Goal: Task Accomplishment & Management: Manage account settings

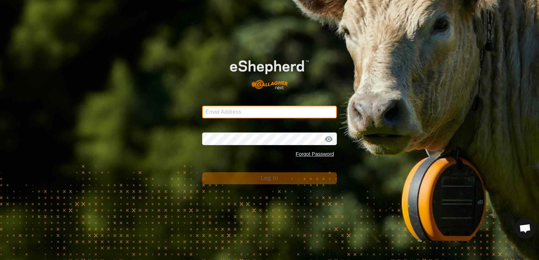
type input "[EMAIL_ADDRESS][DOMAIN_NAME]"
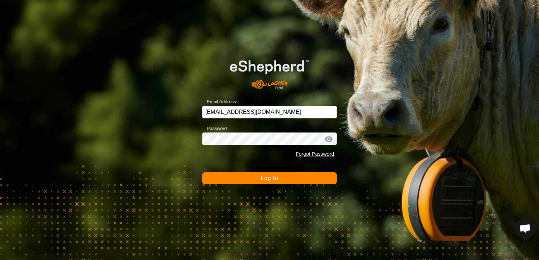
click at [304, 181] on button "Log In" at bounding box center [269, 178] width 135 height 12
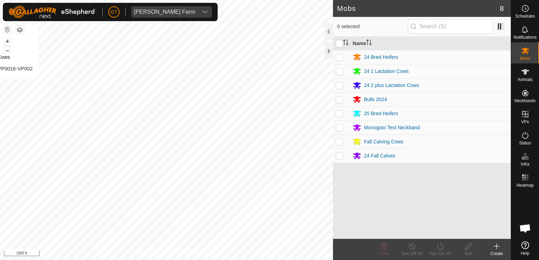
click at [0, 97] on html "[PERSON_NAME] Farm Schedules Notifications Mobs Animals Neckbands VPs Status In…" at bounding box center [269, 130] width 539 height 260
click at [233, 0] on html "[PERSON_NAME] Farm Schedules Notifications Mobs Animals Neckbands VPs Status In…" at bounding box center [269, 130] width 539 height 260
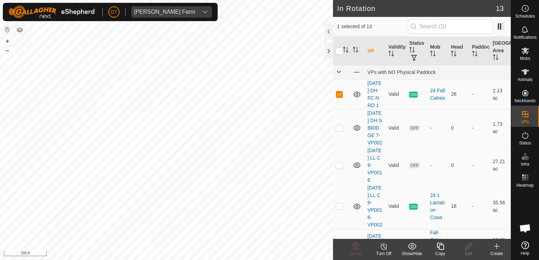
click at [439, 247] on icon at bounding box center [440, 246] width 9 height 8
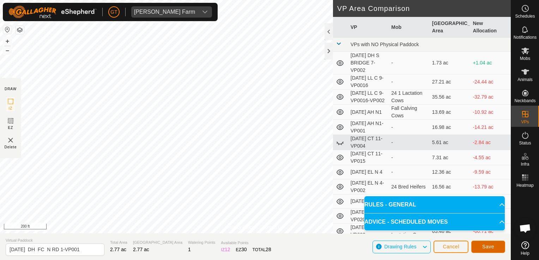
click at [483, 251] on button "Save" at bounding box center [488, 247] width 34 height 12
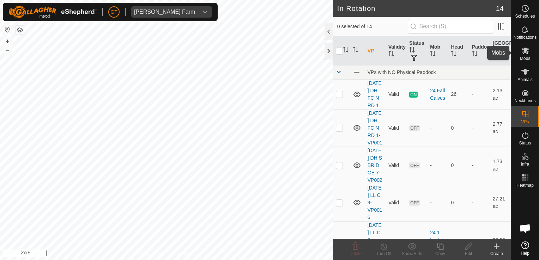
drag, startPoint x: 522, startPoint y: 50, endPoint x: 526, endPoint y: 49, distance: 3.5
click at [524, 49] on icon at bounding box center [525, 51] width 8 height 8
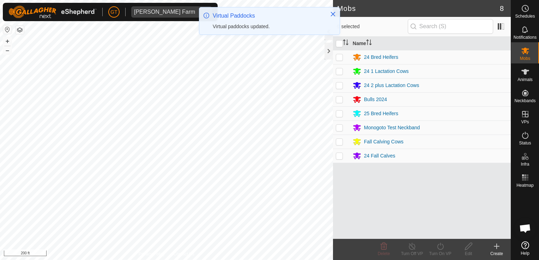
click at [342, 155] on p-checkbox at bounding box center [339, 156] width 7 height 6
checkbox input "true"
drag, startPoint x: 439, startPoint y: 249, endPoint x: 442, endPoint y: 247, distance: 3.9
click at [440, 249] on icon at bounding box center [440, 246] width 9 height 8
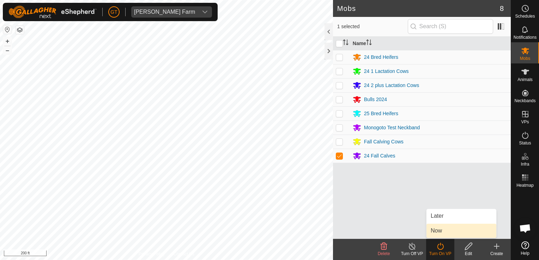
click at [436, 236] on link "Now" at bounding box center [461, 231] width 70 height 14
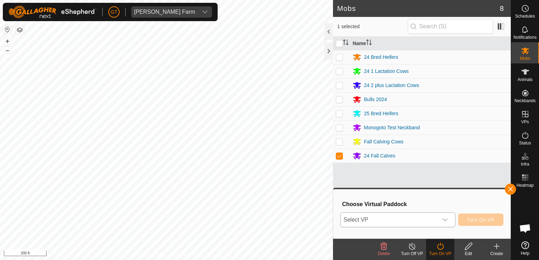
click at [446, 219] on icon "dropdown trigger" at bounding box center [445, 220] width 6 height 6
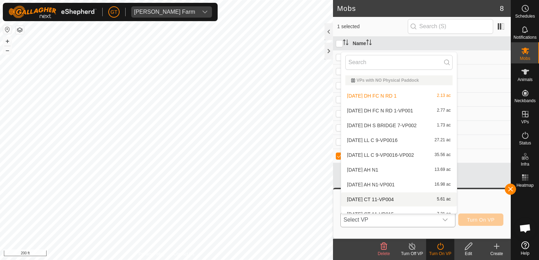
scroll to position [8, 0]
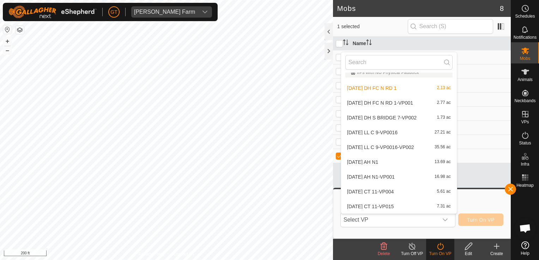
click at [463, 249] on edit-svg-icon at bounding box center [468, 246] width 28 height 8
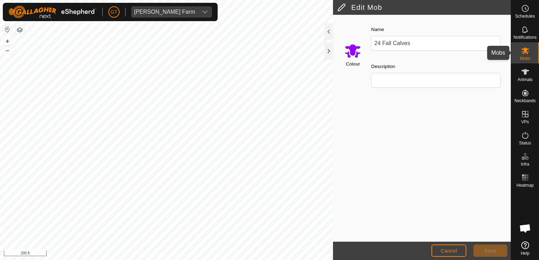
click at [521, 50] on icon at bounding box center [525, 51] width 8 height 8
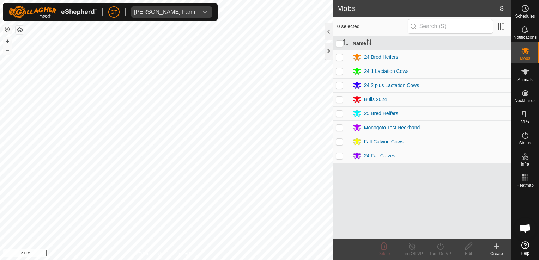
click at [341, 157] on p-checkbox at bounding box center [339, 156] width 7 height 6
checkbox input "true"
drag, startPoint x: 440, startPoint y: 245, endPoint x: 441, endPoint y: 240, distance: 4.9
click at [440, 245] on icon at bounding box center [440, 246] width 9 height 8
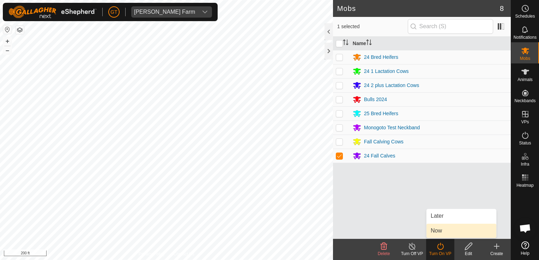
click at [442, 234] on link "Now" at bounding box center [461, 231] width 70 height 14
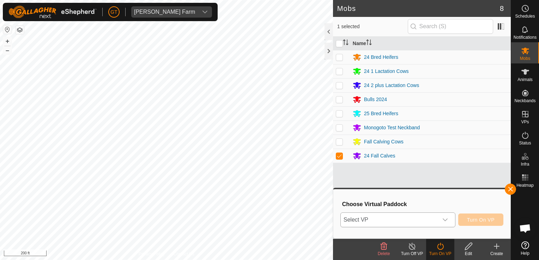
click at [448, 222] on icon "dropdown trigger" at bounding box center [445, 220] width 6 height 6
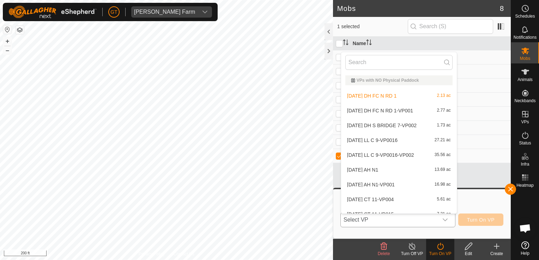
scroll to position [8, 0]
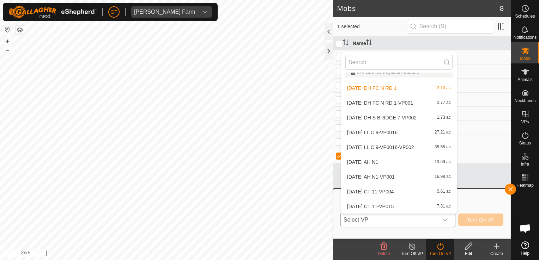
click at [420, 105] on li "[DATE] DH FC N RD 1-VP001 2.77 ac" at bounding box center [399, 103] width 116 height 14
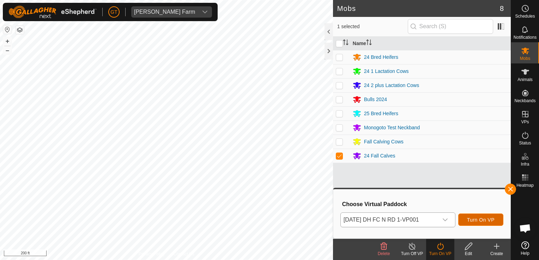
click at [476, 218] on span "Turn On VP" at bounding box center [480, 220] width 27 height 6
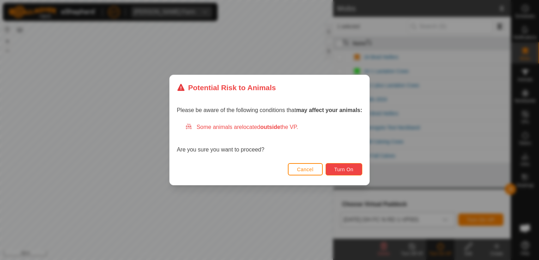
click at [341, 173] on button "Turn On" at bounding box center [343, 169] width 37 height 12
